Goal: Navigation & Orientation: Find specific page/section

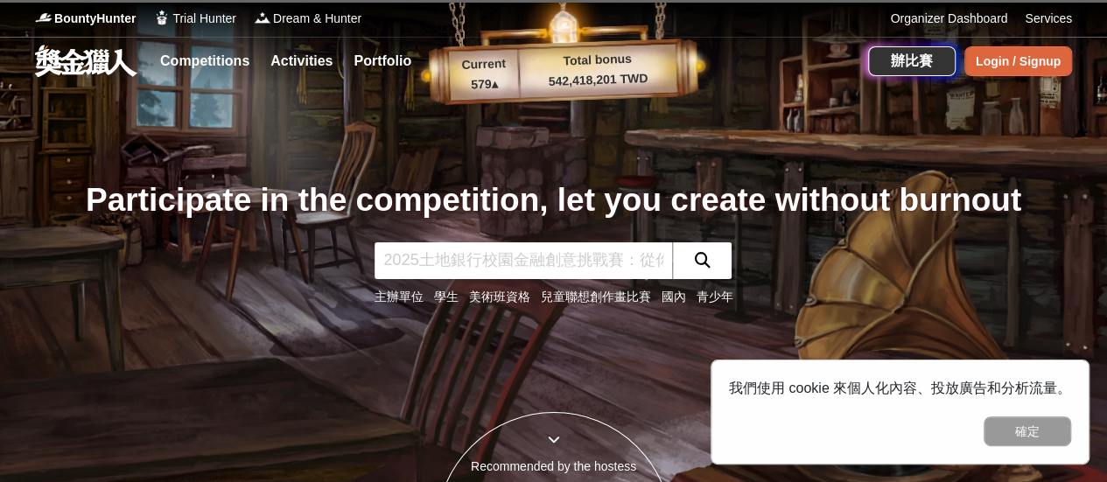
click at [1014, 70] on div "Login / Signup" at bounding box center [1019, 61] width 108 height 30
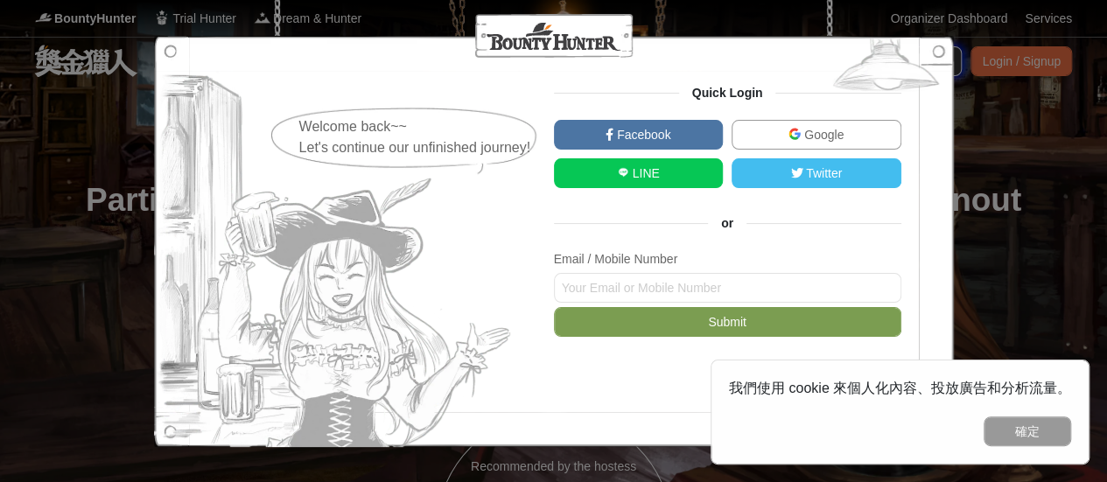
click at [684, 165] on link "LINE" at bounding box center [639, 173] width 170 height 30
click at [1022, 431] on button "確定" at bounding box center [1028, 432] width 88 height 30
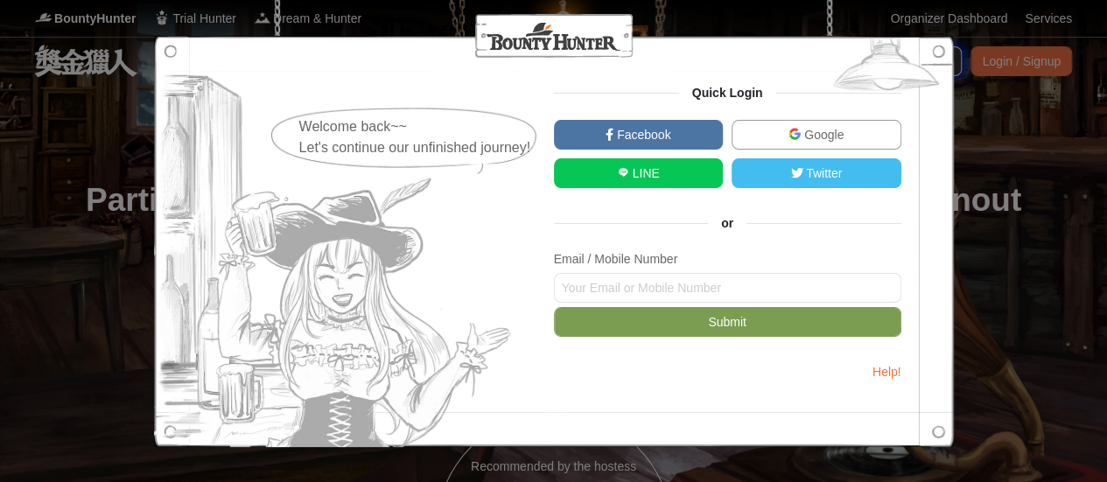
click at [688, 172] on link "LINE" at bounding box center [639, 173] width 170 height 30
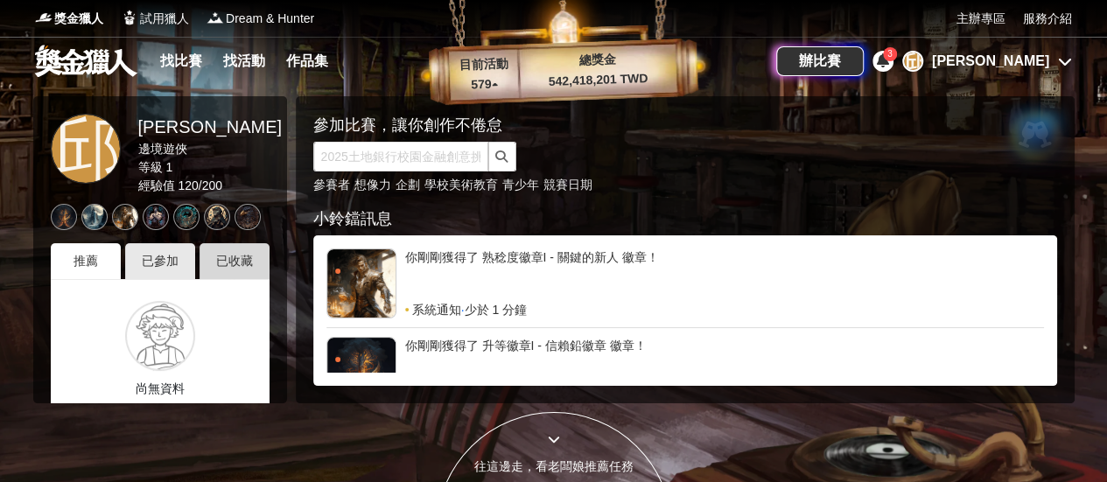
click at [227, 256] on div "已收藏" at bounding box center [235, 261] width 70 height 36
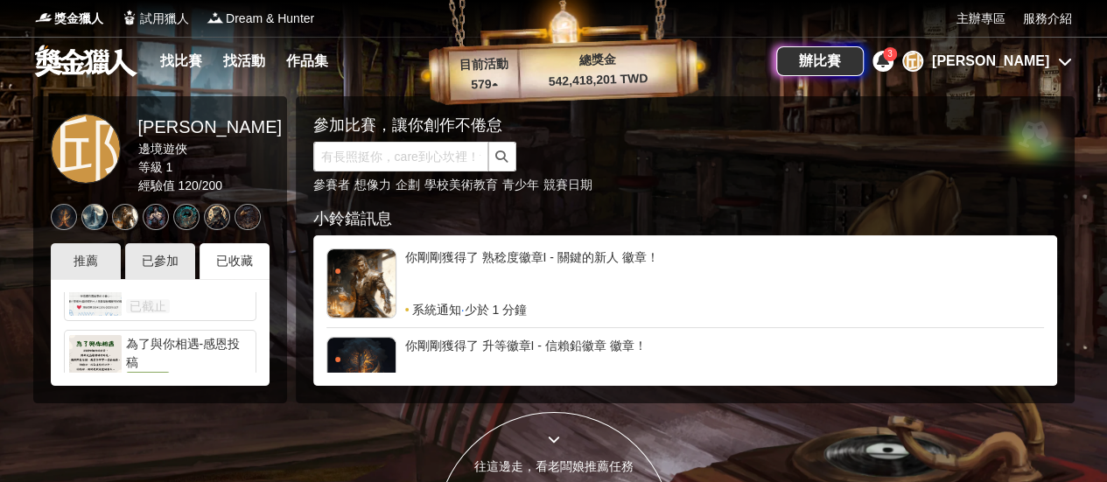
scroll to position [54, 0]
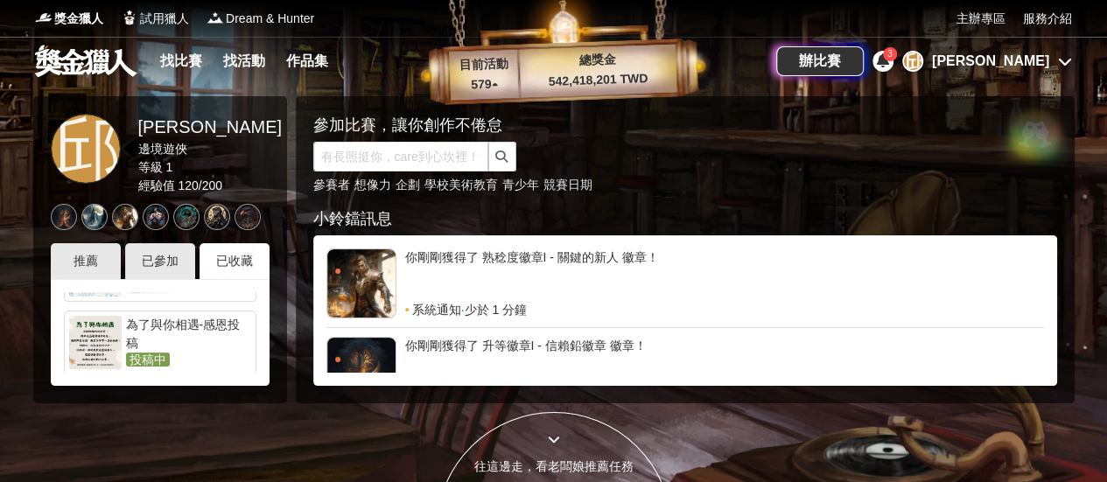
click at [102, 341] on div at bounding box center [95, 342] width 53 height 53
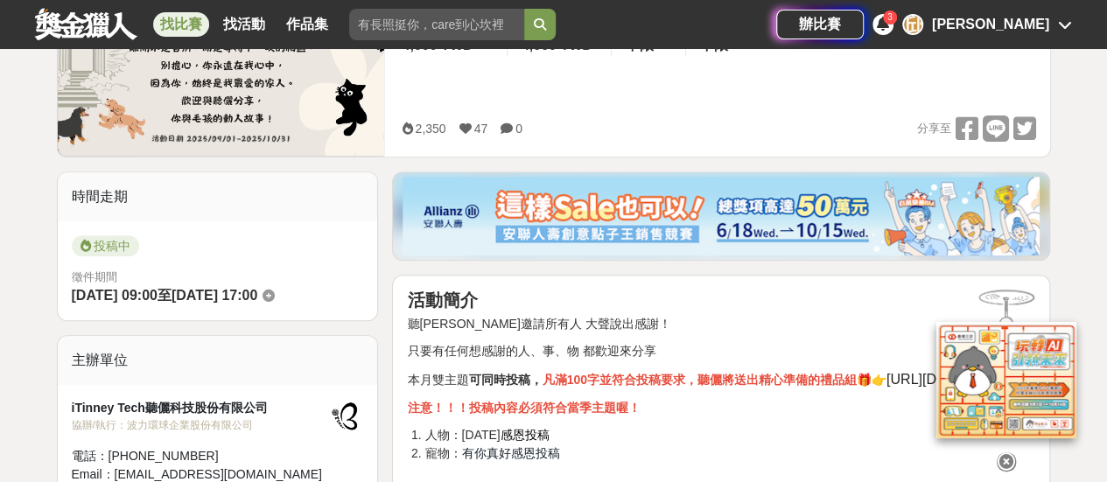
scroll to position [350, 0]
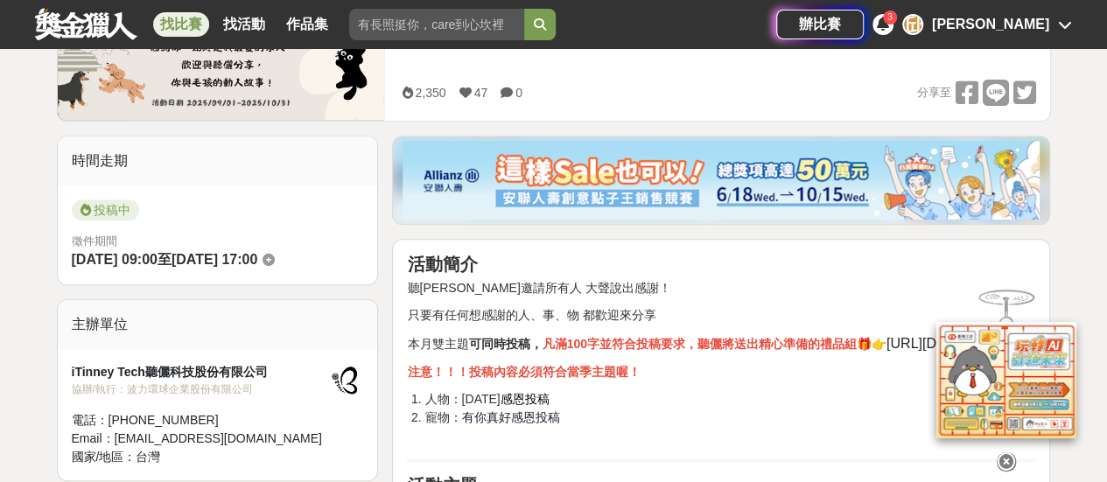
click at [1003, 452] on icon at bounding box center [1006, 461] width 19 height 19
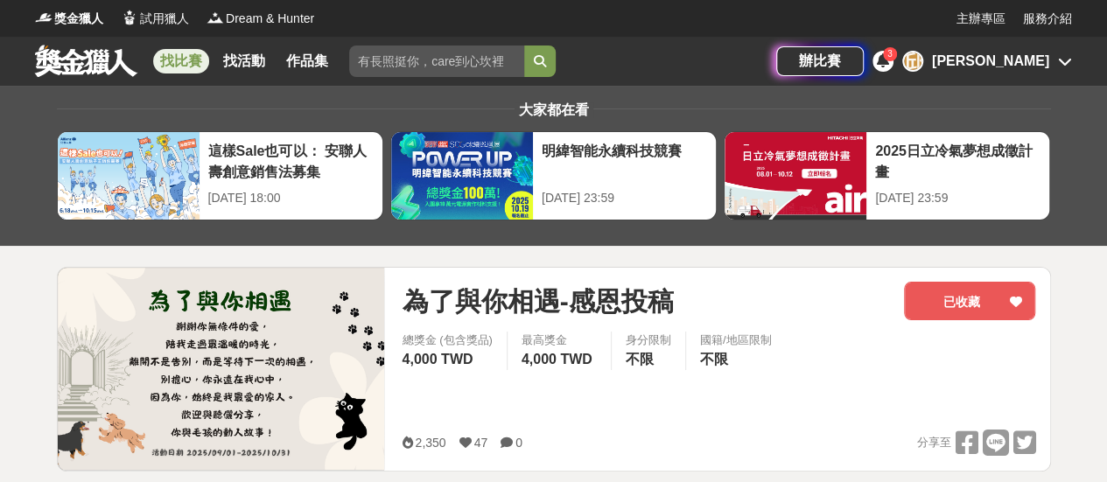
scroll to position [0, 0]
